Goal: Transaction & Acquisition: Purchase product/service

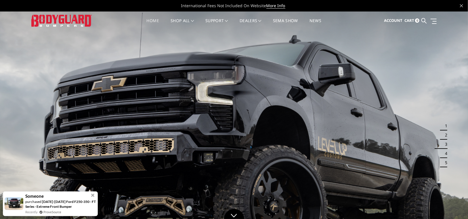
click at [153, 21] on link "Home" at bounding box center [153, 24] width 12 height 11
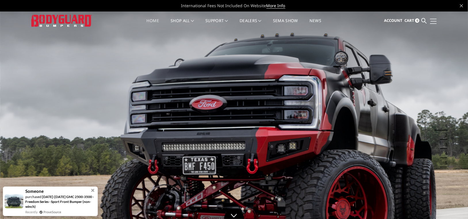
click at [433, 22] on link at bounding box center [433, 21] width 8 height 6
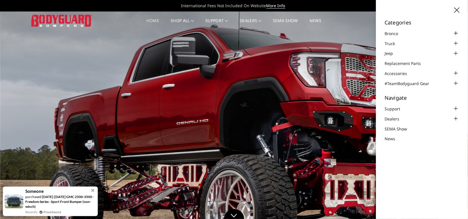
click at [455, 32] on div at bounding box center [456, 33] width 7 height 7
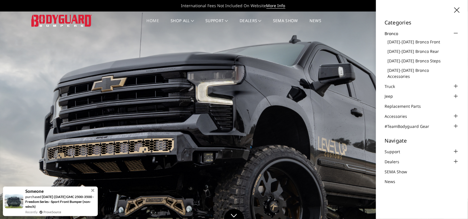
click at [455, 32] on div at bounding box center [456, 33] width 7 height 7
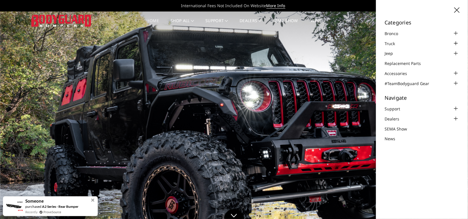
click at [456, 43] on div at bounding box center [456, 43] width 7 height 7
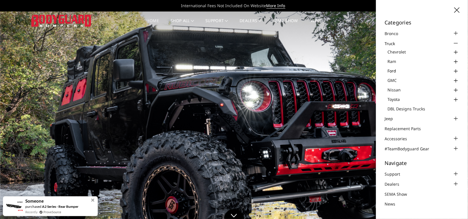
click at [393, 69] on link "Ford" at bounding box center [424, 71] width 72 height 6
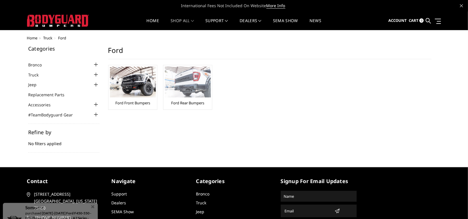
click at [190, 100] on div "Ford Rear Bumpers" at bounding box center [188, 87] width 46 height 41
click at [185, 102] on link "Ford Rear Bumpers" at bounding box center [187, 102] width 33 height 5
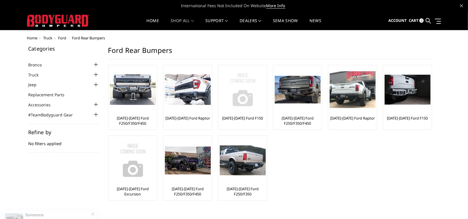
click at [249, 118] on link "[DATE]-[DATE] Ford F150" at bounding box center [242, 118] width 41 height 5
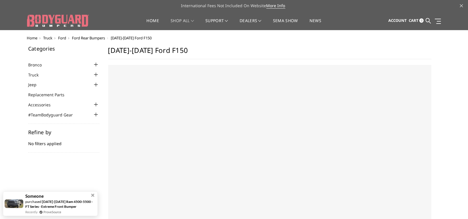
select select "US"
